Goal: Find contact information: Find contact information

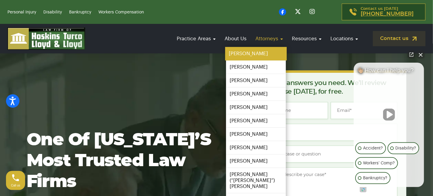
click at [265, 52] on link "[PERSON_NAME]" at bounding box center [256, 53] width 62 height 13
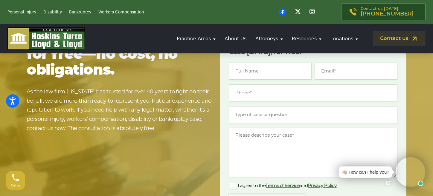
scroll to position [1525, 0]
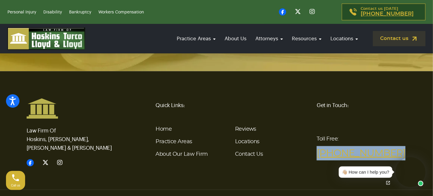
drag, startPoint x: 352, startPoint y: 146, endPoint x: 317, endPoint y: 139, distance: 35.0
click at [317, 139] on footer "Law Firm Of Hoskins, [PERSON_NAME], [PERSON_NAME] & [PERSON_NAME] Quick Links: …" at bounding box center [216, 151] width 433 height 161
copy link "[PHONE_NUMBER]"
